Goal: Find specific page/section: Find specific page/section

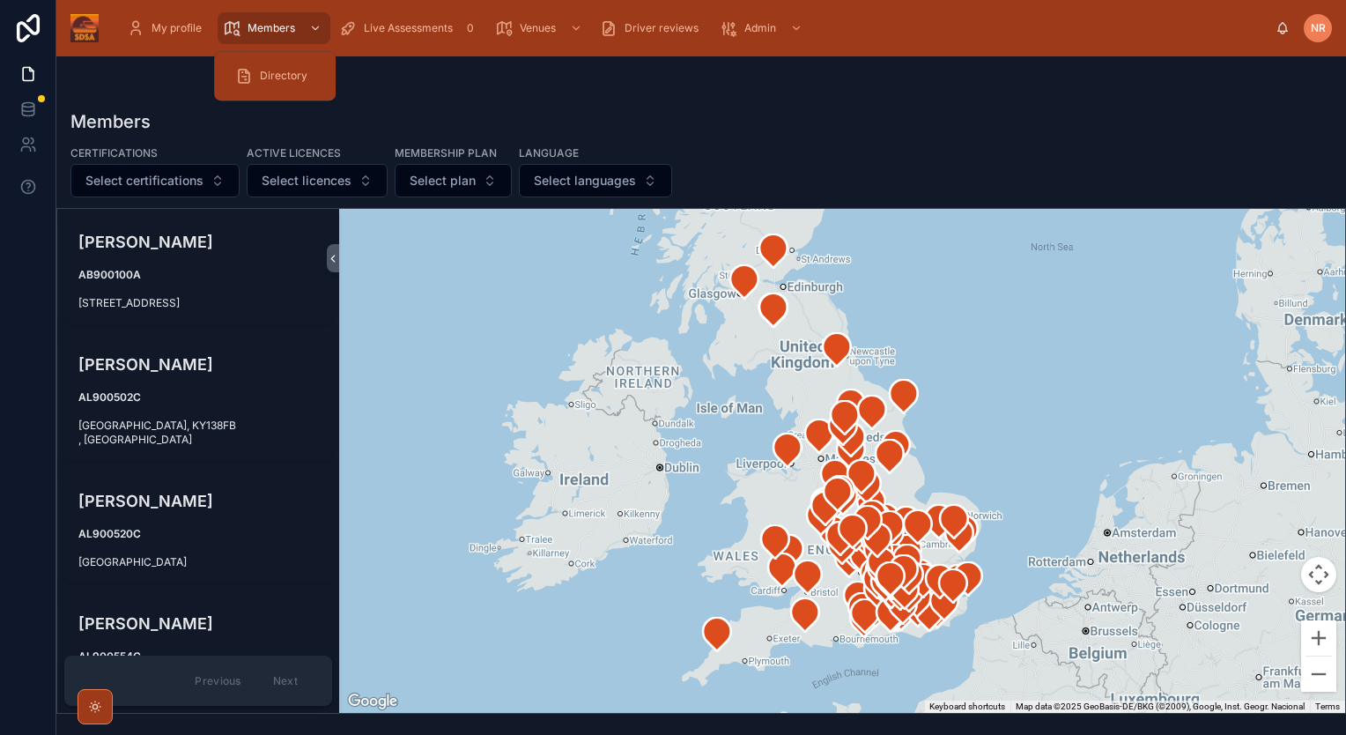
drag, startPoint x: 261, startPoint y: 26, endPoint x: 271, endPoint y: 51, distance: 26.5
click at [261, 26] on span "Members" at bounding box center [272, 28] width 48 height 14
click at [315, 27] on icon "scrollable content" at bounding box center [315, 28] width 12 height 12
click at [278, 79] on span "Directory" at bounding box center [284, 76] width 48 height 14
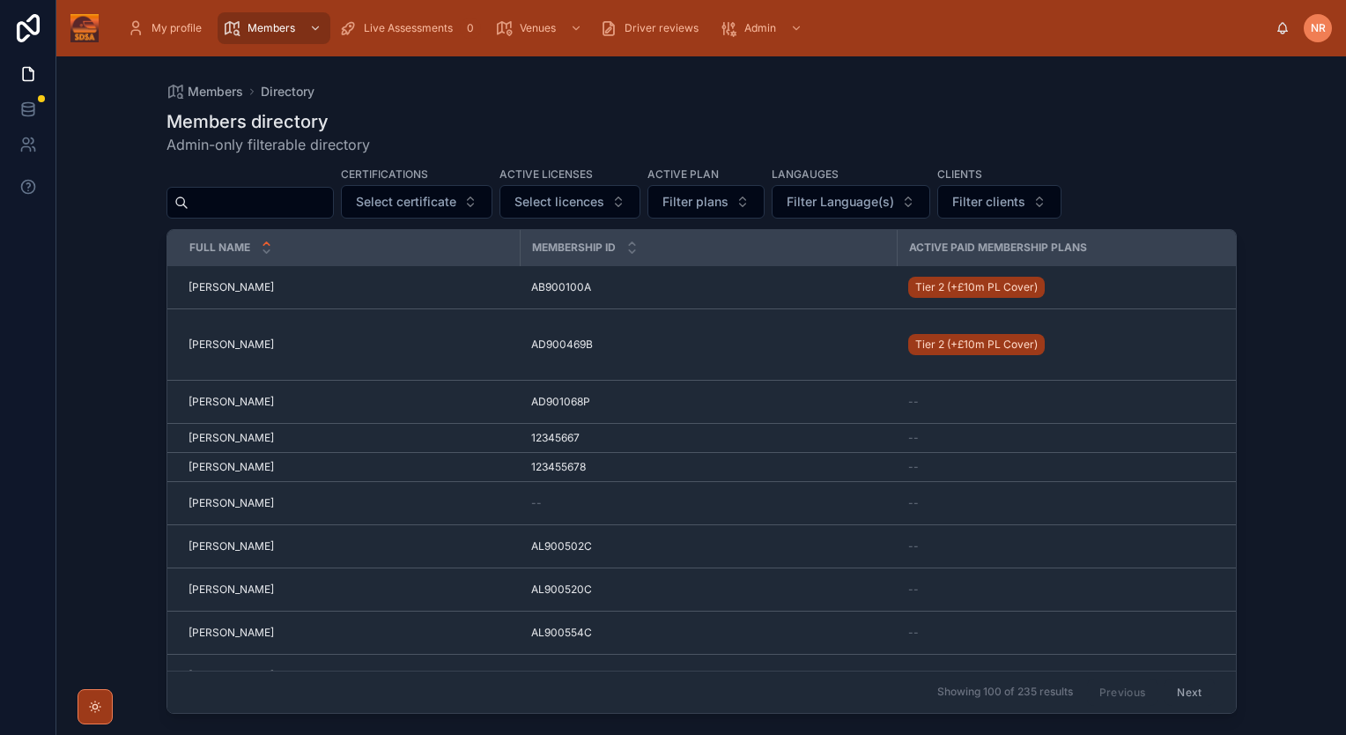
click at [227, 196] on input "text" at bounding box center [261, 202] width 145 height 25
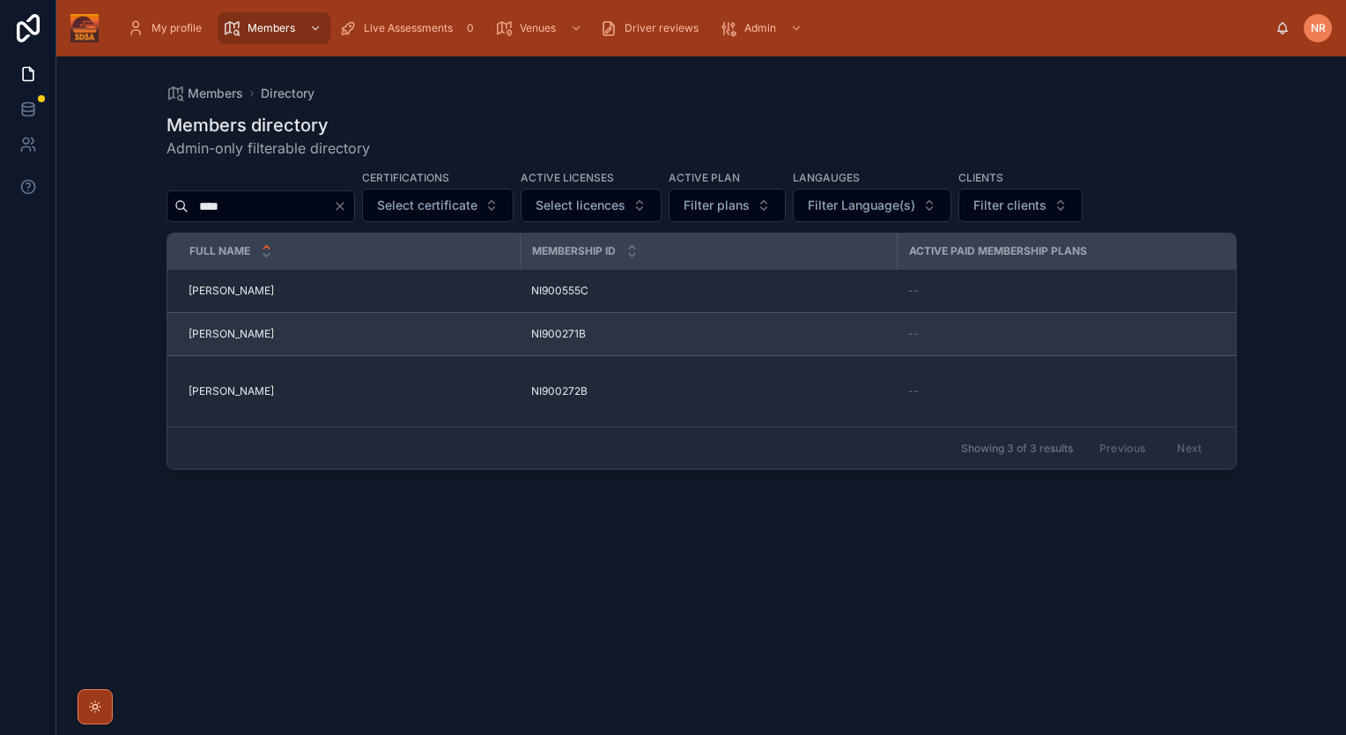
type input "****"
click at [197, 336] on span "[PERSON_NAME]" at bounding box center [231, 334] width 85 height 14
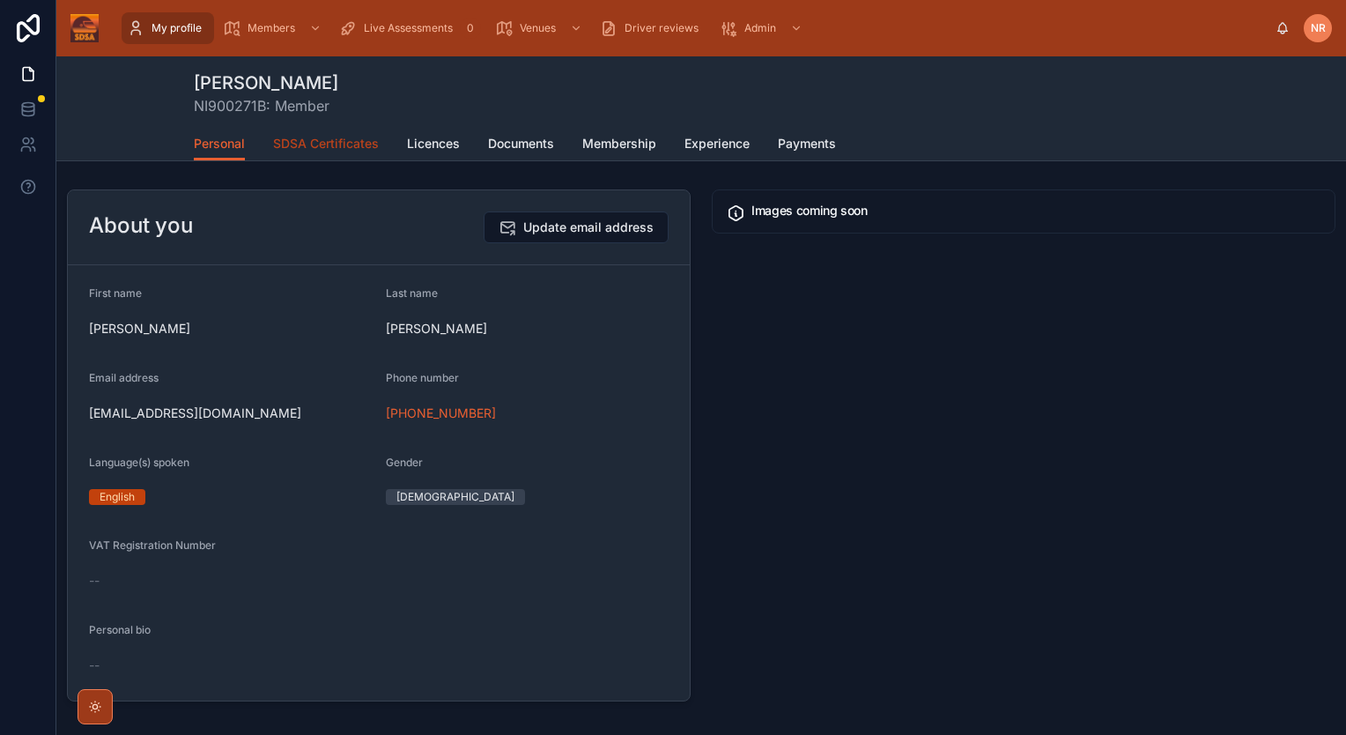
click at [345, 146] on span "SDSA Certificates" at bounding box center [326, 144] width 106 height 18
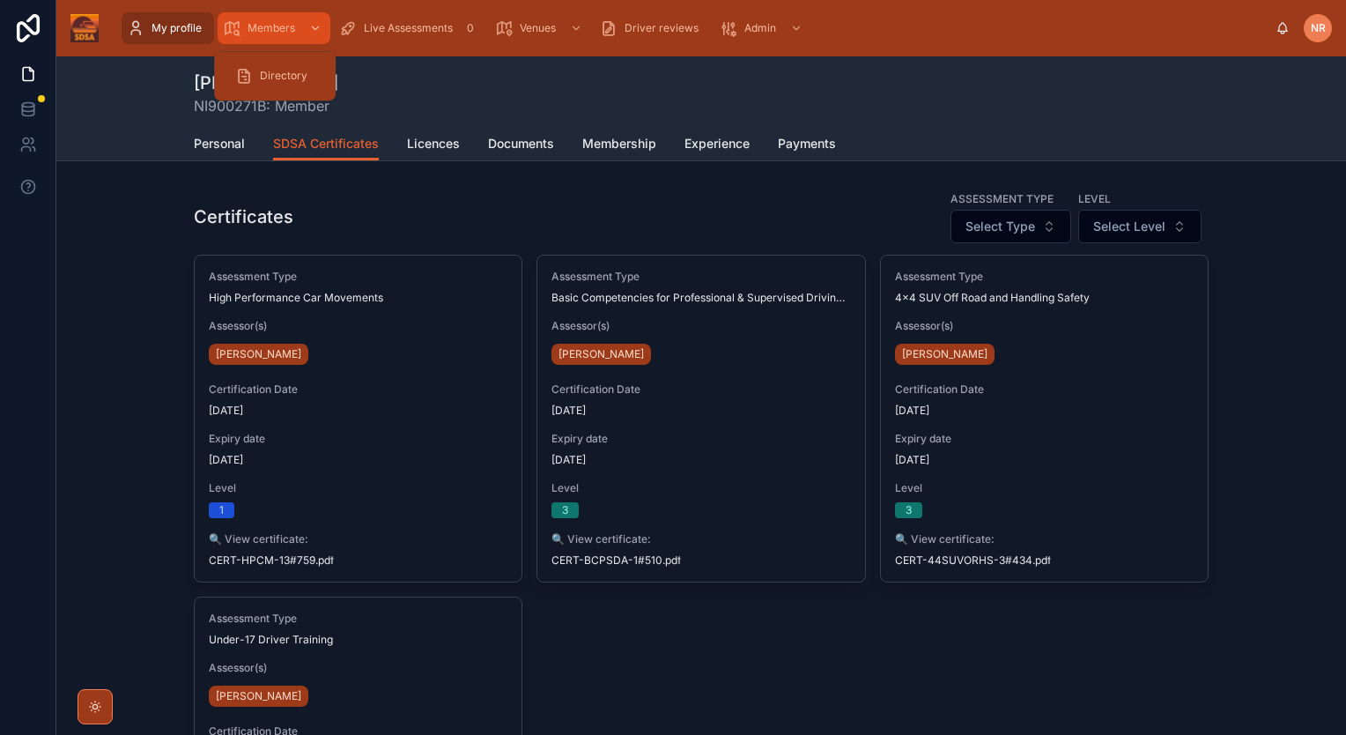
click at [262, 12] on link "Members" at bounding box center [274, 28] width 113 height 32
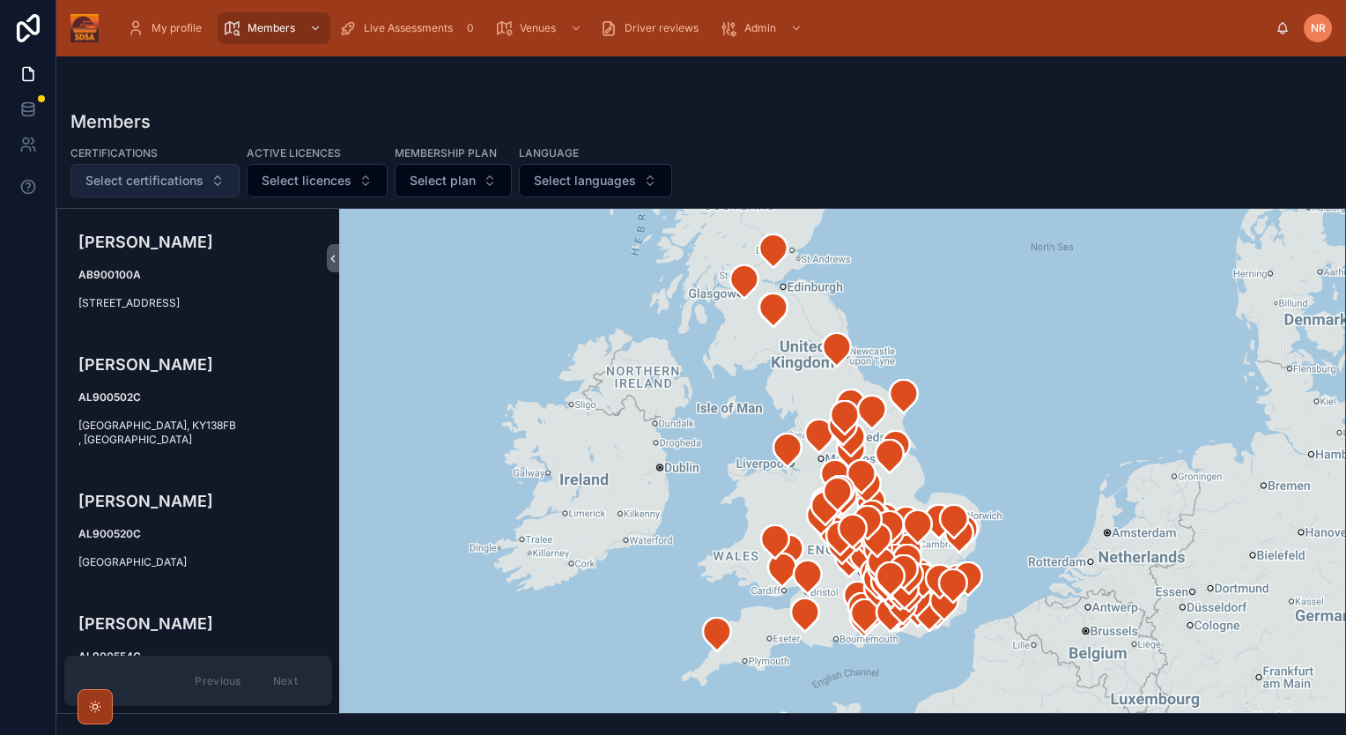
click at [107, 183] on span "Select certifications" at bounding box center [144, 181] width 118 height 18
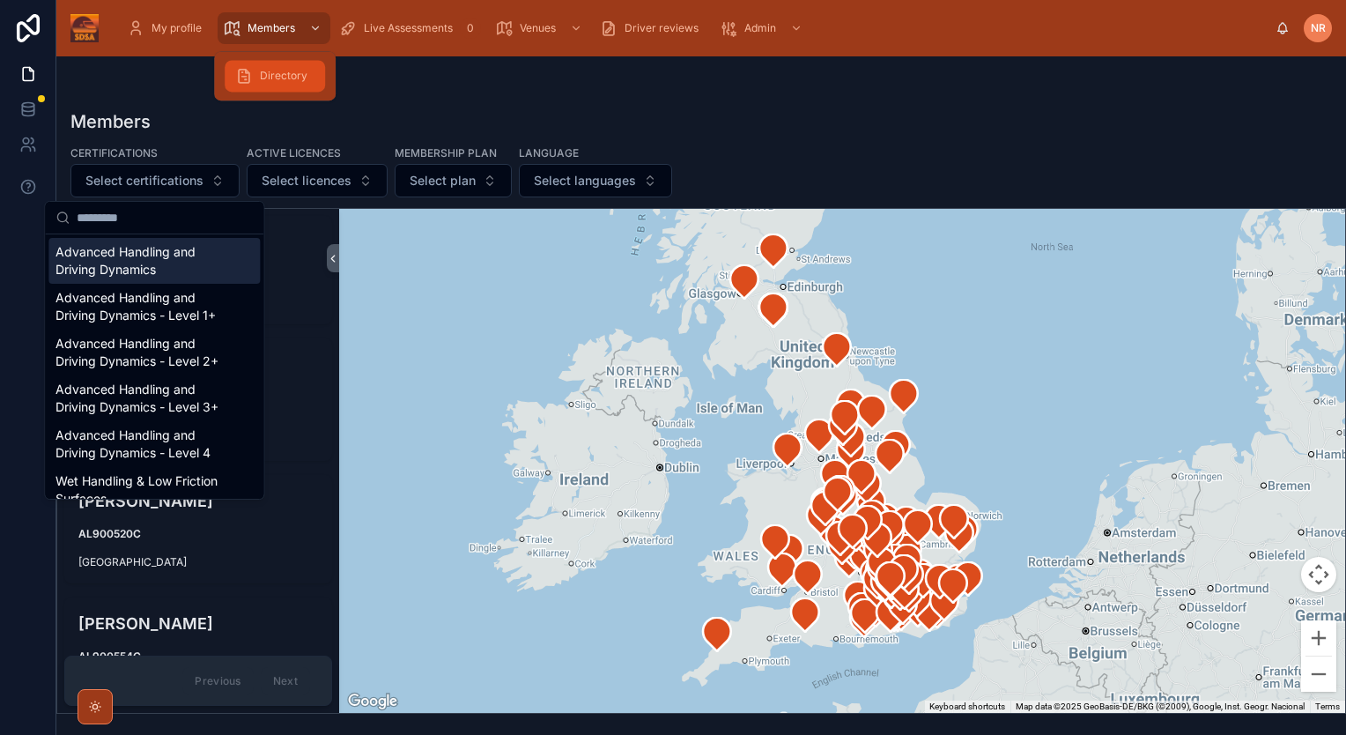
click at [263, 70] on span "Directory" at bounding box center [284, 76] width 48 height 14
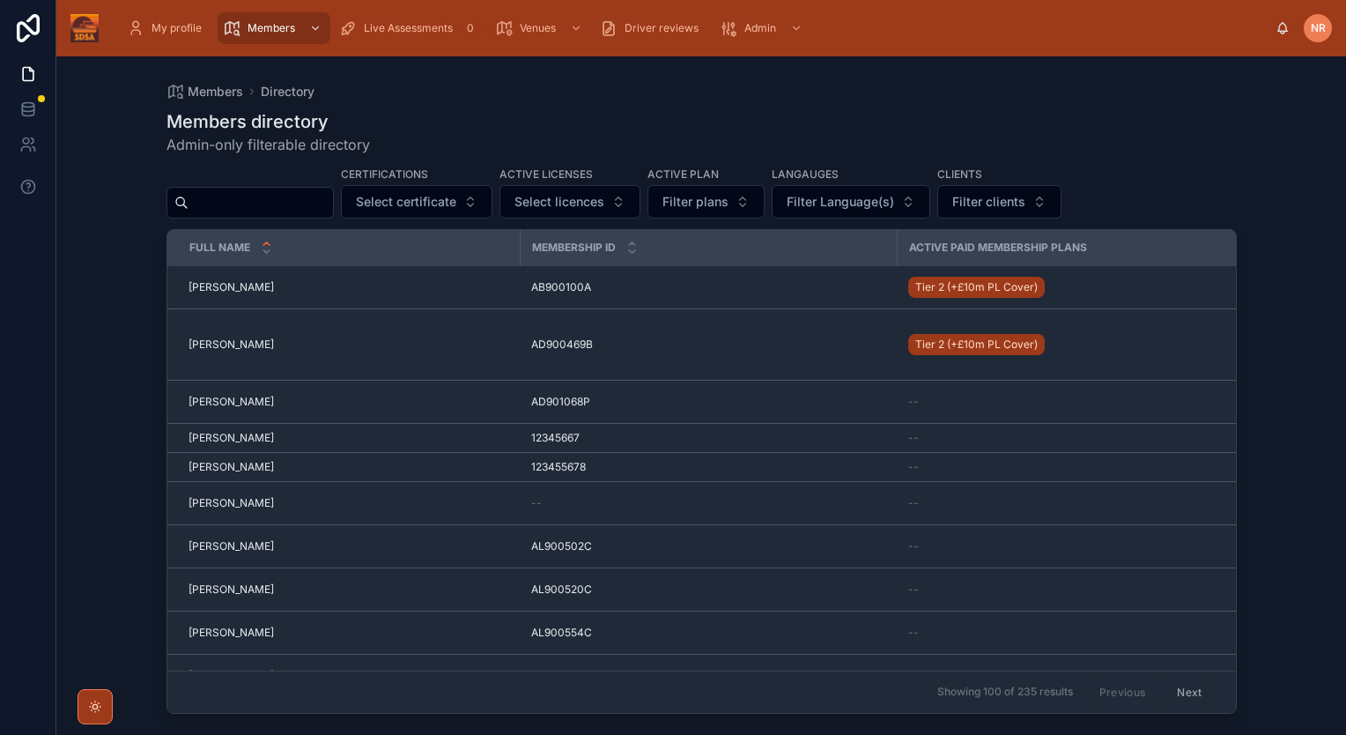
click at [231, 196] on input "text" at bounding box center [261, 202] width 145 height 25
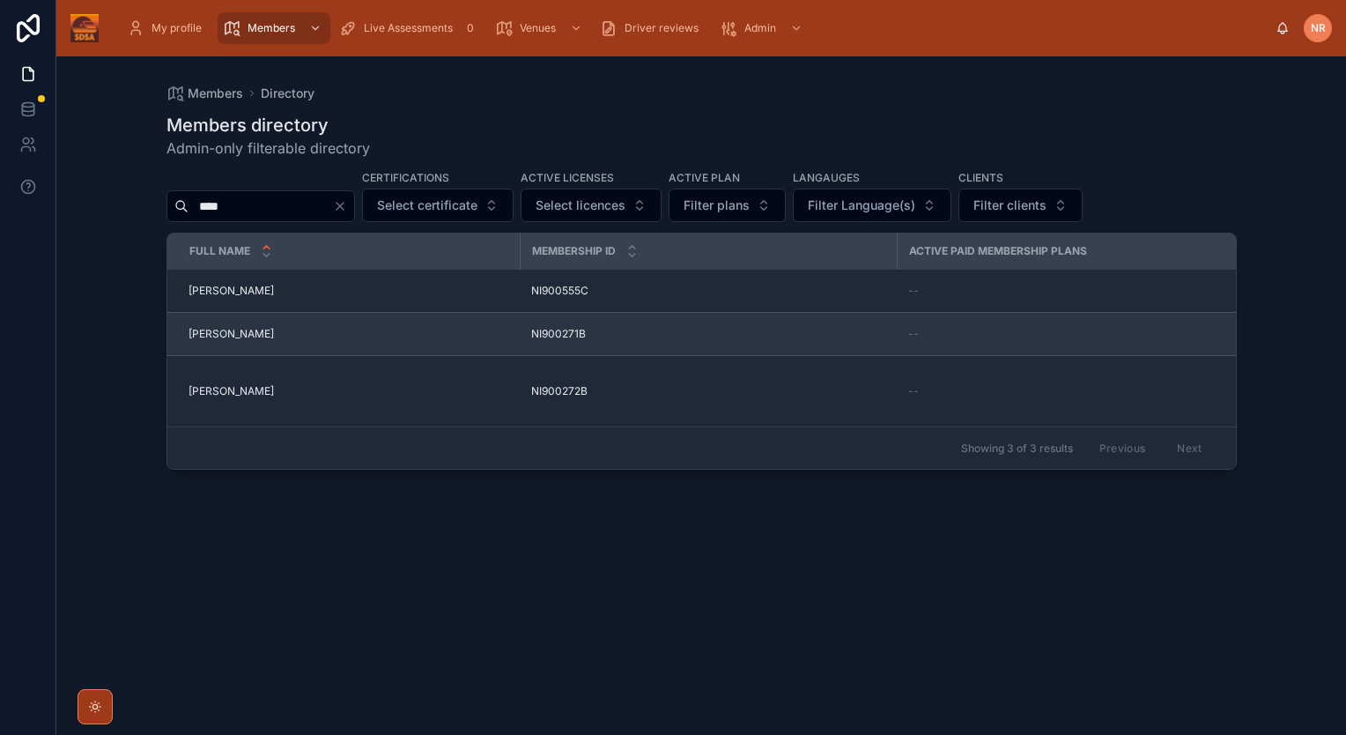
type input "****"
click at [211, 327] on span "[PERSON_NAME]" at bounding box center [231, 334] width 85 height 14
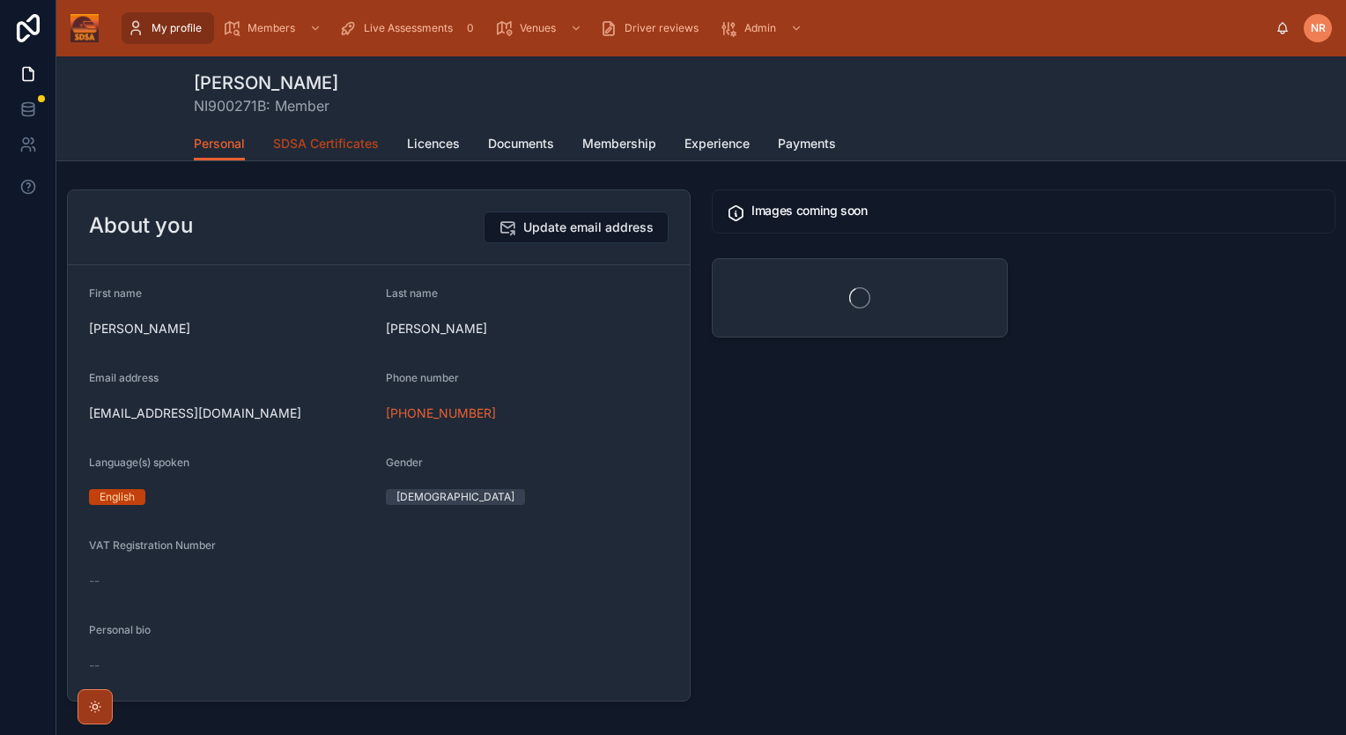
click at [340, 146] on span "SDSA Certificates" at bounding box center [326, 144] width 106 height 18
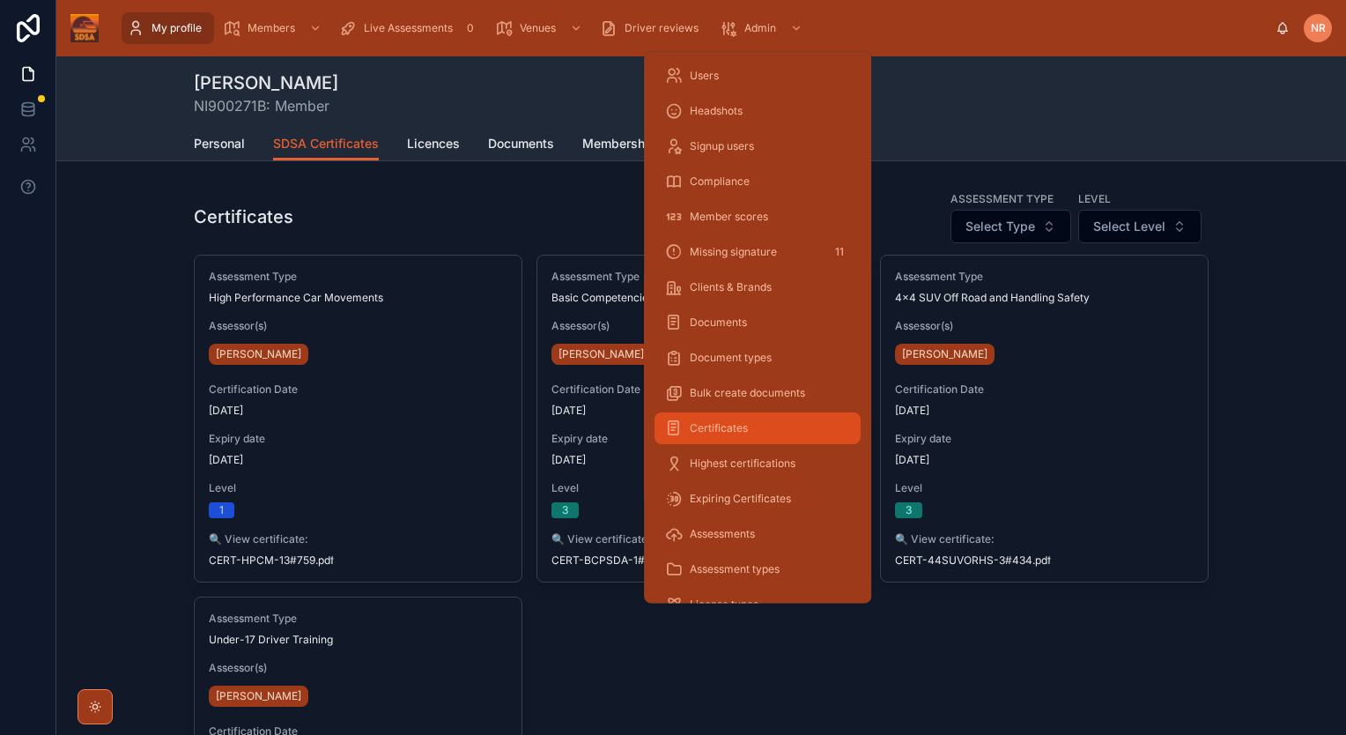
click at [726, 428] on span "Certificates" at bounding box center [719, 428] width 58 height 14
